Goal: Task Accomplishment & Management: Use online tool/utility

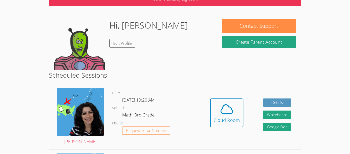
scroll to position [31, 0]
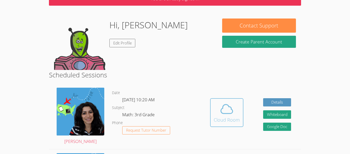
click at [225, 106] on icon at bounding box center [227, 109] width 14 height 14
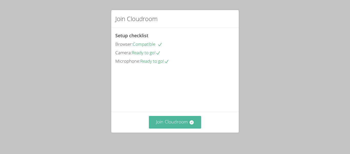
click at [183, 127] on button "Join Cloudroom" at bounding box center [175, 122] width 53 height 13
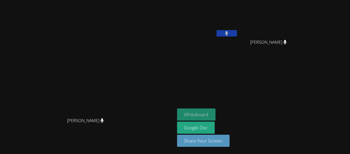
click at [216, 112] on button "Whiteboard" at bounding box center [196, 114] width 39 height 12
